Goal: Task Accomplishment & Management: Manage account settings

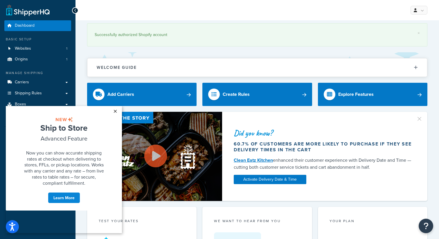
click at [116, 111] on link "×" at bounding box center [115, 111] width 10 height 10
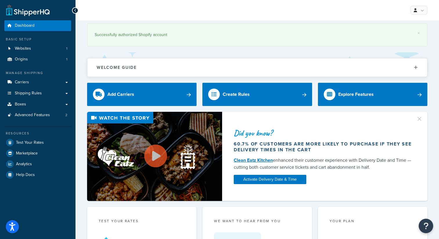
click at [412, 16] on div "My Profile Billing Global Settings Contact Us Logout" at bounding box center [256, 10] width 363 height 20
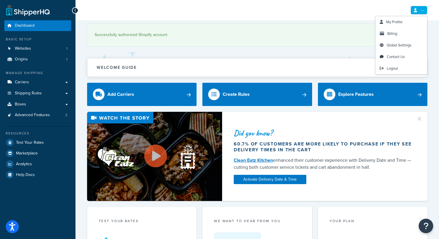
click at [414, 12] on link at bounding box center [418, 10] width 17 height 9
click at [401, 33] on link "Billing" at bounding box center [401, 34] width 52 height 12
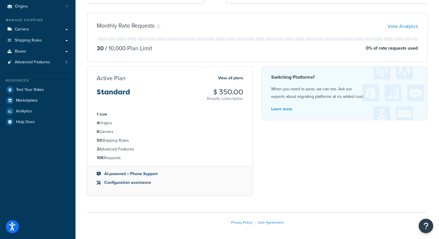
click at [115, 92] on h3 "Standard" at bounding box center [113, 94] width 33 height 12
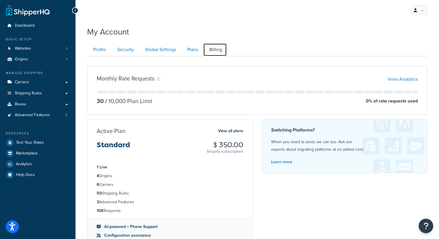
click at [215, 52] on link "Billing" at bounding box center [215, 49] width 24 height 13
click at [232, 131] on link "View all plans" at bounding box center [230, 131] width 25 height 8
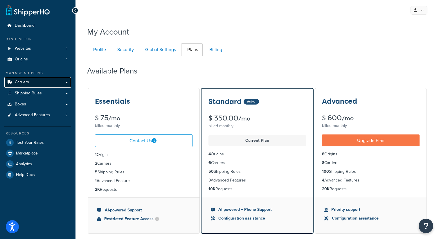
click at [45, 82] on link "Carriers" at bounding box center [37, 82] width 67 height 11
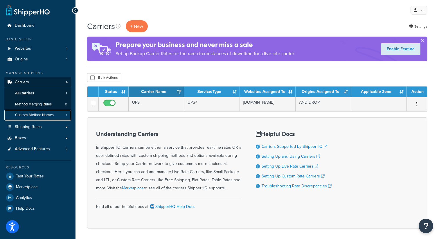
click at [43, 114] on span "Custom Method Names" at bounding box center [34, 115] width 39 height 5
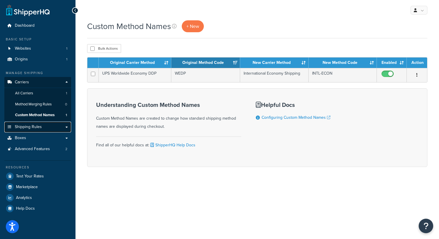
click at [46, 129] on link "Shipping Rules" at bounding box center [37, 127] width 67 height 11
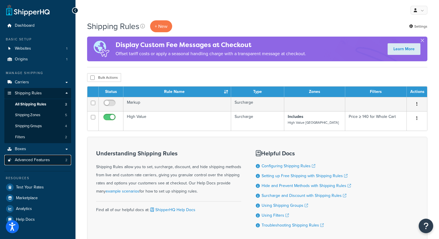
click at [49, 162] on span "Advanced Features" at bounding box center [32, 160] width 35 height 5
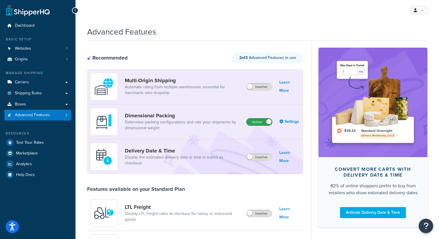
click at [251, 118] on label "Active" at bounding box center [259, 121] width 26 height 7
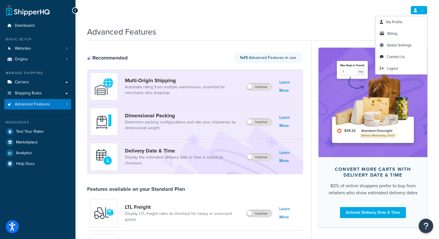
click at [418, 8] on link at bounding box center [418, 10] width 17 height 9
click at [406, 30] on link "Billing" at bounding box center [401, 34] width 52 height 12
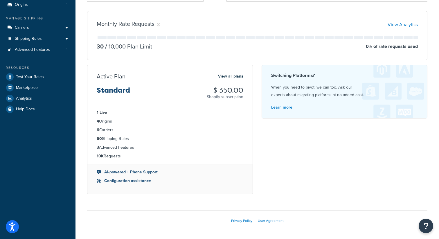
scroll to position [75, 0]
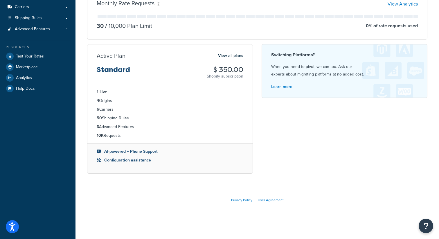
click at [235, 51] on div "Active Plan View all plans Standard $ 350.00 Shopify subscription 1 Live 4 Orig…" at bounding box center [170, 108] width 166 height 129
click at [235, 55] on link "View all plans" at bounding box center [230, 56] width 25 height 8
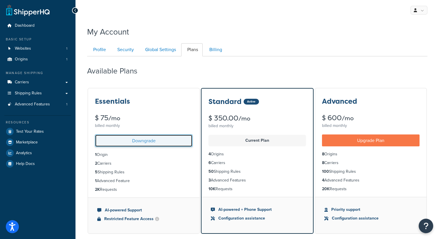
click at [149, 139] on link "Downgrade" at bounding box center [143, 140] width 97 height 12
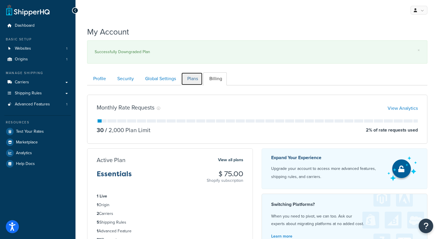
click at [194, 79] on link "Plans" at bounding box center [191, 78] width 21 height 13
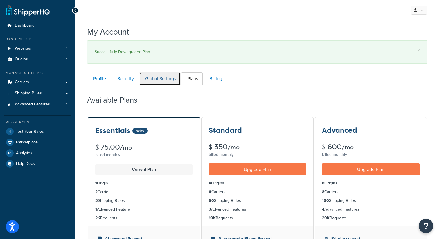
click at [156, 79] on link "Global Settings" at bounding box center [159, 78] width 41 height 13
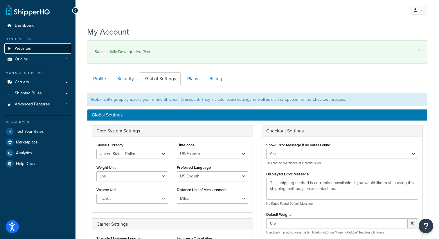
click at [44, 52] on link "Websites 1" at bounding box center [37, 48] width 67 height 11
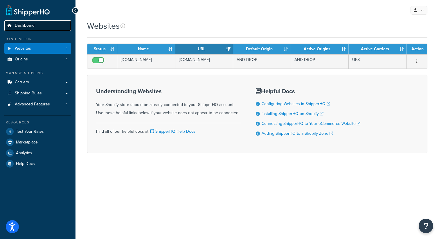
click at [28, 24] on span "Dashboard" at bounding box center [25, 25] width 20 height 5
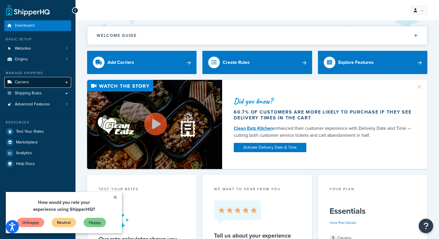
click at [40, 84] on link "Carriers" at bounding box center [37, 82] width 67 height 11
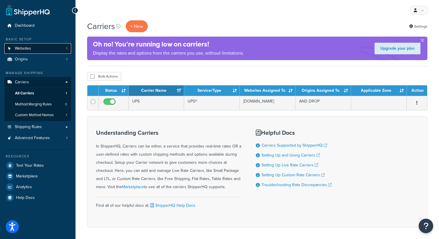
click at [41, 47] on link "Websites 1" at bounding box center [37, 48] width 67 height 11
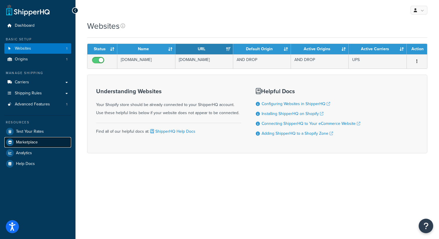
click at [34, 138] on link "Marketplace" at bounding box center [37, 142] width 67 height 10
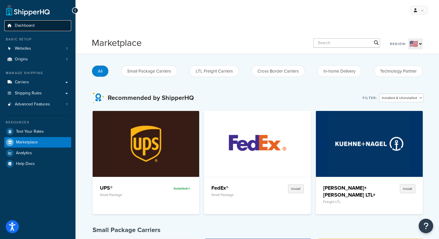
click at [38, 28] on link "Dashboard" at bounding box center [37, 25] width 67 height 11
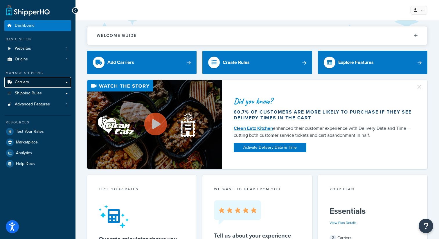
click at [37, 78] on link "Carriers" at bounding box center [37, 82] width 67 height 11
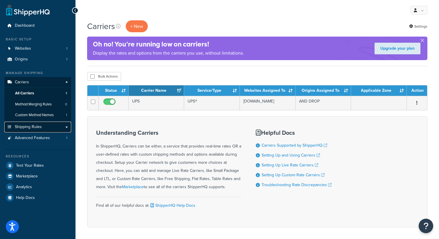
click at [44, 123] on link "Shipping Rules" at bounding box center [37, 127] width 67 height 11
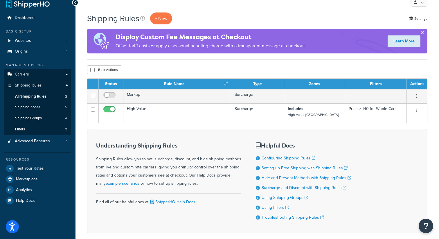
scroll to position [8, 0]
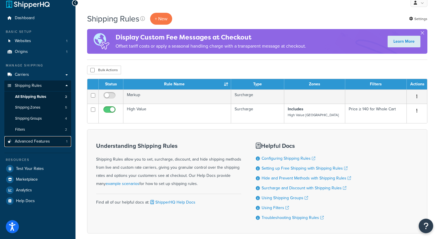
click at [39, 141] on span "Advanced Features" at bounding box center [32, 141] width 35 height 5
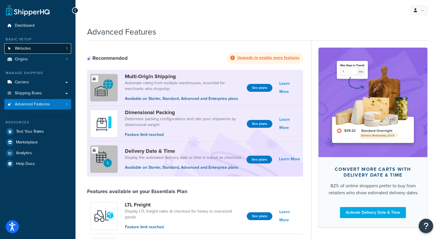
click at [38, 51] on link "Websites 1" at bounding box center [37, 48] width 67 height 11
